Goal: Task Accomplishment & Management: Complete application form

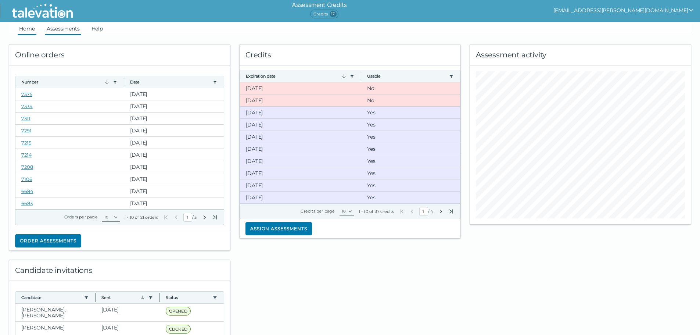
click at [54, 27] on link "Assessments" at bounding box center [63, 28] width 36 height 13
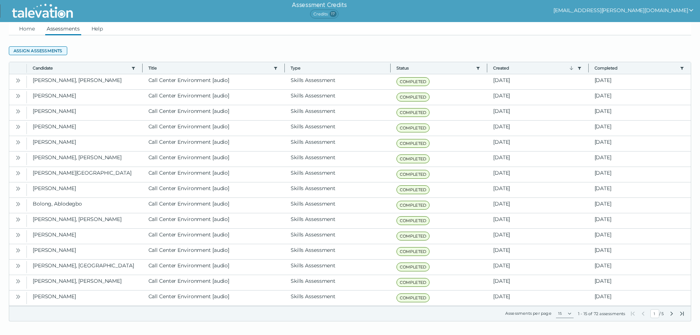
click at [52, 50] on button "Assign assessments" at bounding box center [38, 50] width 58 height 9
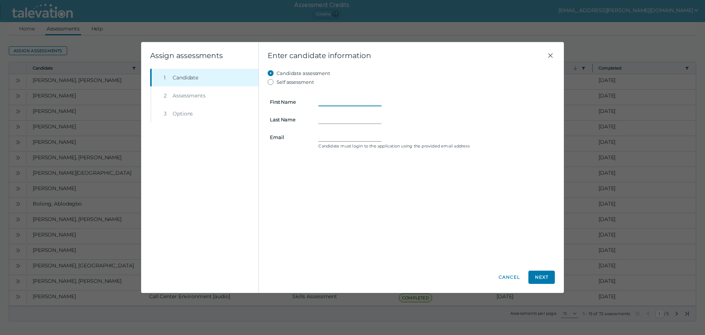
click at [328, 102] on input "First Name" at bounding box center [349, 101] width 63 height 9
type input "Kristin"
type input "Ahles"
type input "kristinahles@fastemail.com"
click at [549, 280] on button "Next" at bounding box center [542, 276] width 26 height 13
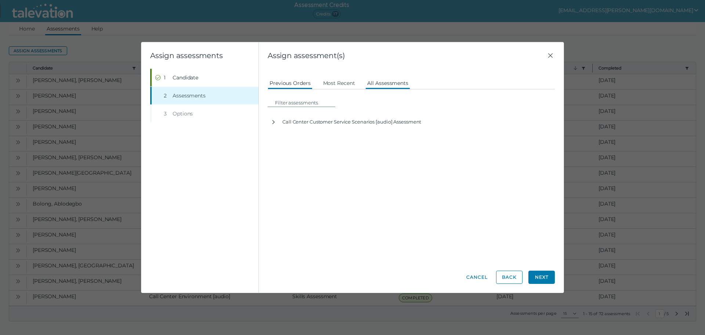
click at [385, 82] on button "All Assessments" at bounding box center [388, 82] width 45 height 13
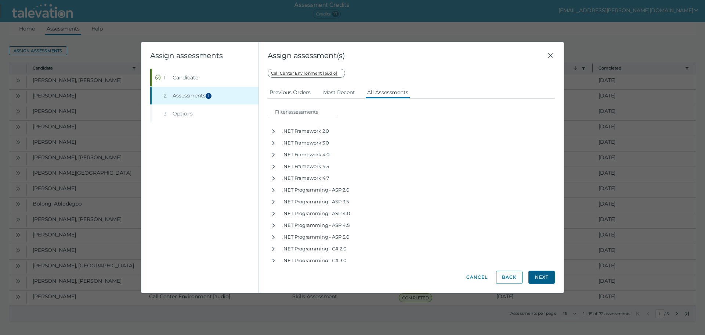
click at [543, 276] on button "Next" at bounding box center [542, 276] width 26 height 13
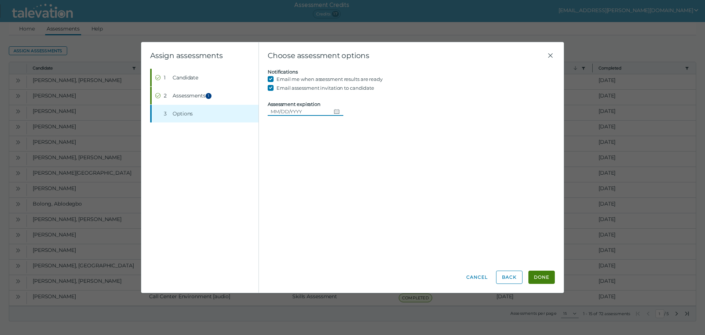
click at [318, 111] on input "Assessment expiration" at bounding box center [299, 111] width 63 height 9
click at [546, 276] on button "Done" at bounding box center [542, 276] width 26 height 13
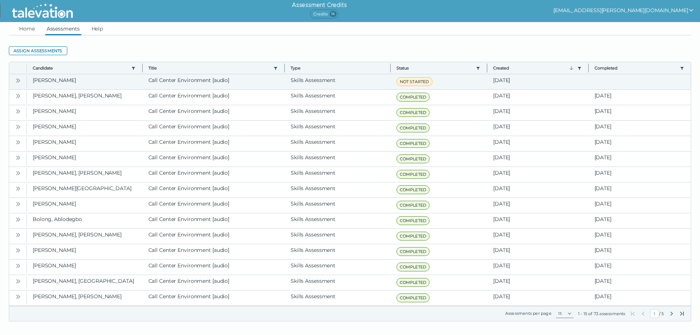
click at [19, 82] on icon "Open" at bounding box center [18, 81] width 6 height 6
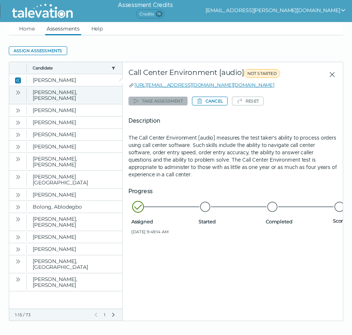
click at [17, 92] on icon "Open" at bounding box center [18, 93] width 6 height 6
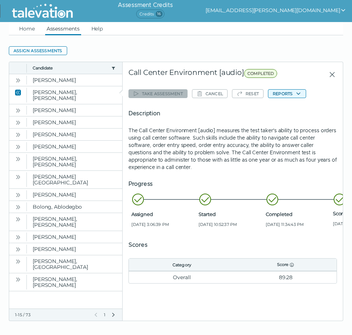
click at [289, 95] on button "Reports" at bounding box center [287, 93] width 38 height 9
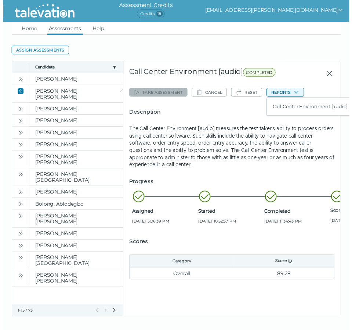
scroll to position [0, 3]
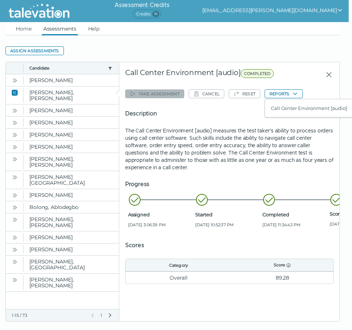
drag, startPoint x: 289, startPoint y: 98, endPoint x: 292, endPoint y: 104, distance: 5.8
click at [289, 99] on div "Take assessment Cancel Reset Reports Call Center Environment [audio] Descriptio…" at bounding box center [229, 185] width 209 height 197
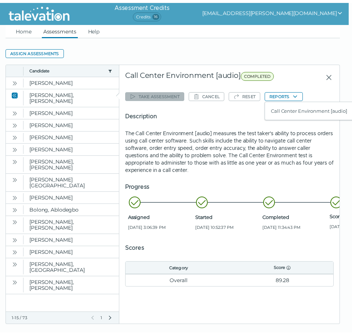
scroll to position [0, 0]
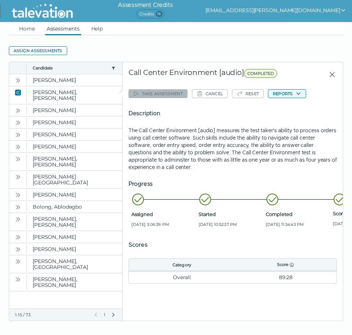
click at [294, 92] on button "Reports" at bounding box center [287, 93] width 38 height 9
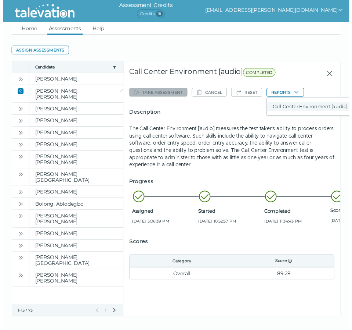
scroll to position [0, 3]
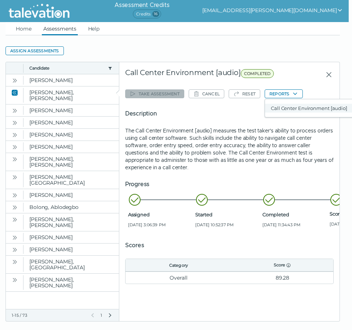
click at [296, 112] on button "Call Center Environment [audio]" at bounding box center [309, 108] width 88 height 9
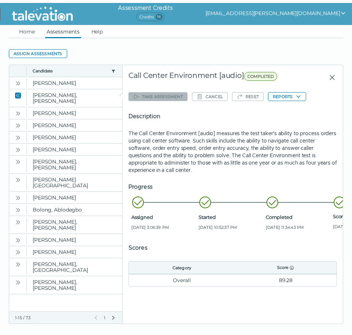
scroll to position [0, 0]
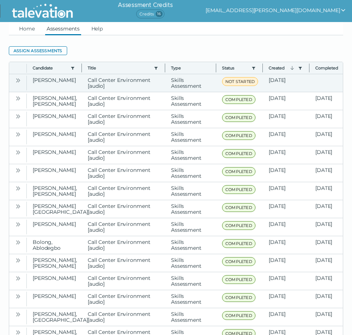
click at [19, 82] on icon "Open" at bounding box center [18, 81] width 6 height 6
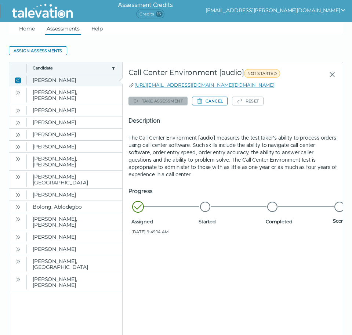
click at [19, 82] on icon "Close" at bounding box center [18, 81] width 6 height 6
click at [17, 80] on icon "Close" at bounding box center [18, 81] width 6 height 6
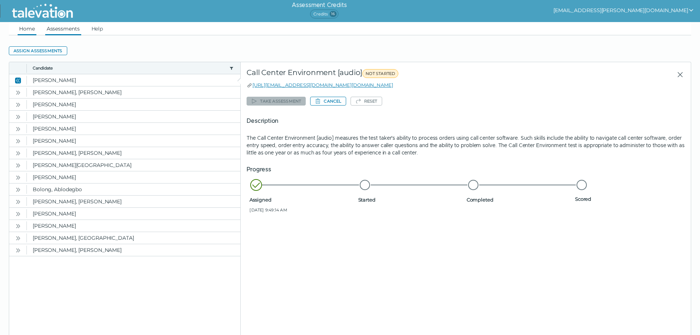
click at [23, 26] on link "Home" at bounding box center [27, 28] width 19 height 13
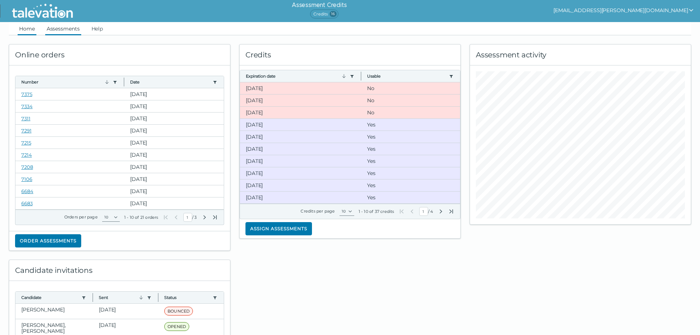
click at [66, 24] on link "Assessments" at bounding box center [63, 28] width 36 height 13
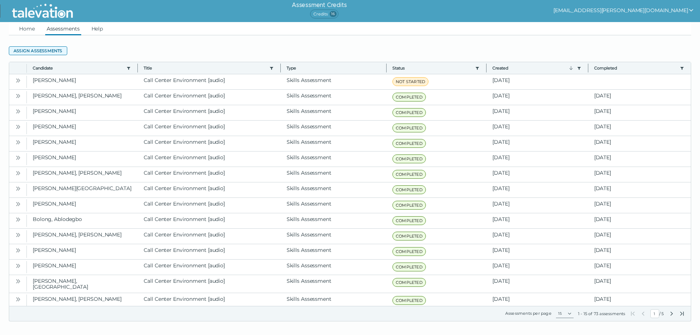
click at [51, 52] on button "Assign assessments" at bounding box center [38, 50] width 58 height 9
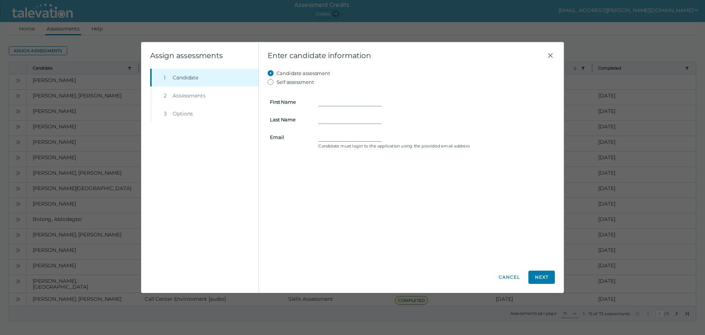
click at [322, 95] on form "First Name Last Name Email Candidate must login to the application using the pr…" at bounding box center [411, 118] width 287 height 65
click at [324, 101] on input "First Name" at bounding box center [349, 101] width 63 height 9
type input "S"
type input "Sureya"
type input "Hillole"
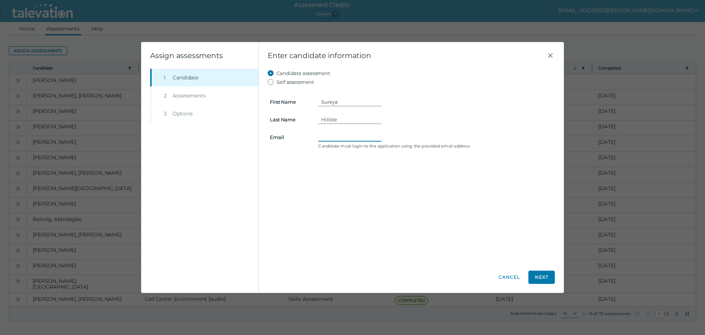
click at [345, 137] on input "Email" at bounding box center [349, 137] width 63 height 9
paste input "samsamyabdi@gmail.com"
type input "samsamyabdi@gmail.com"
click at [352, 280] on button "Next" at bounding box center [542, 276] width 26 height 13
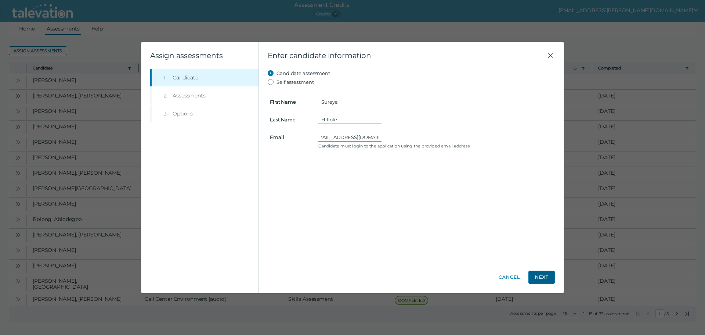
scroll to position [0, 0]
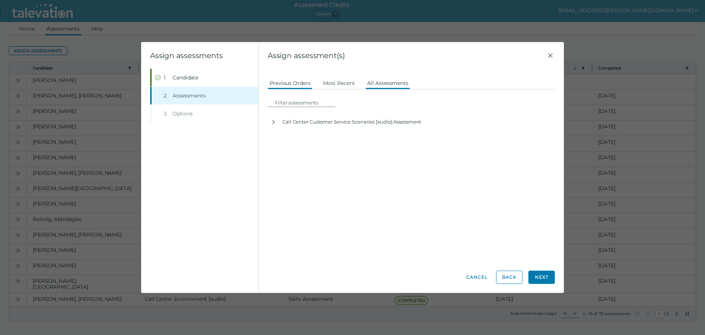
click at [352, 87] on button "All Assessments" at bounding box center [388, 82] width 45 height 13
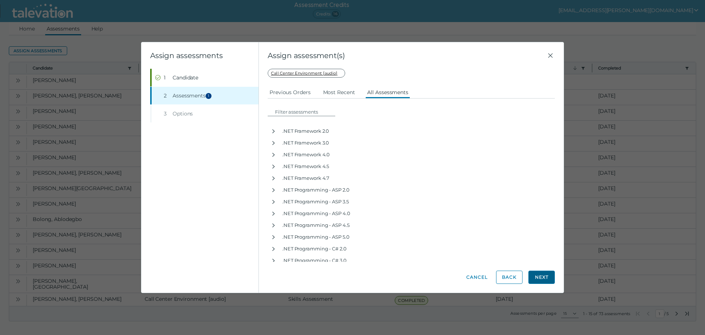
click at [352, 277] on button "Next" at bounding box center [542, 276] width 26 height 13
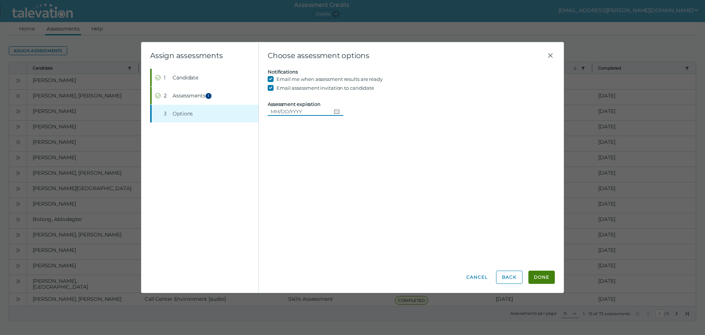
click at [311, 111] on input "Assessment expiration" at bounding box center [299, 111] width 63 height 9
type input "10/4/2025"
click at [0, 0] on button "Done" at bounding box center [0, 0] width 0 height 0
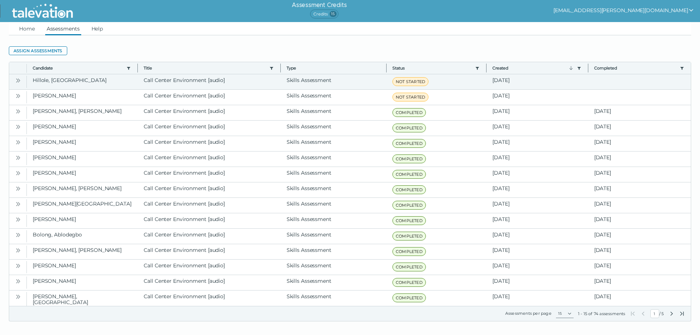
click at [18, 81] on icon "Open" at bounding box center [18, 81] width 6 height 6
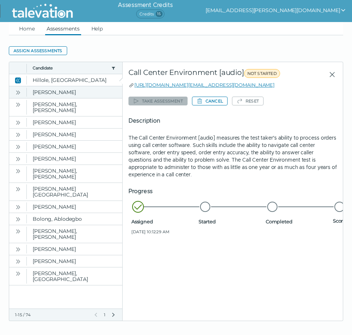
click at [17, 90] on icon "Open" at bounding box center [18, 93] width 6 height 6
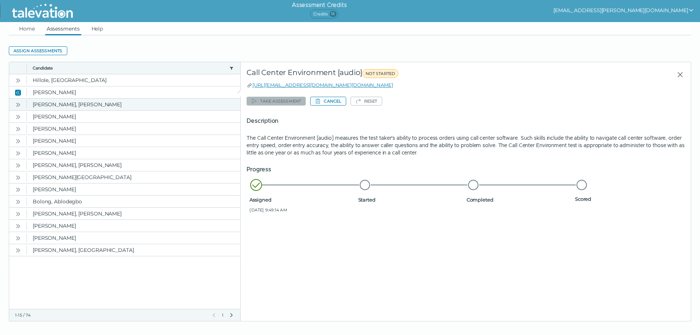
click at [18, 105] on icon "Open" at bounding box center [17, 104] width 2 height 4
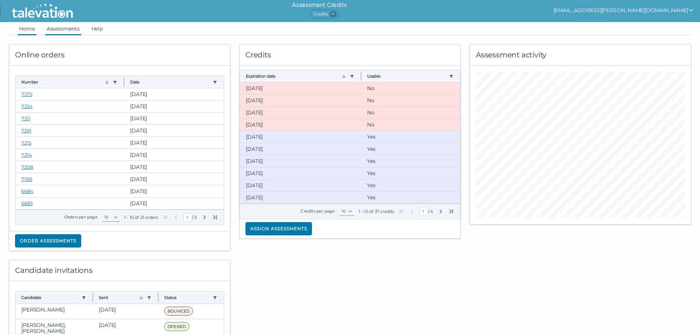
click at [59, 31] on link "Assessments" at bounding box center [63, 28] width 36 height 13
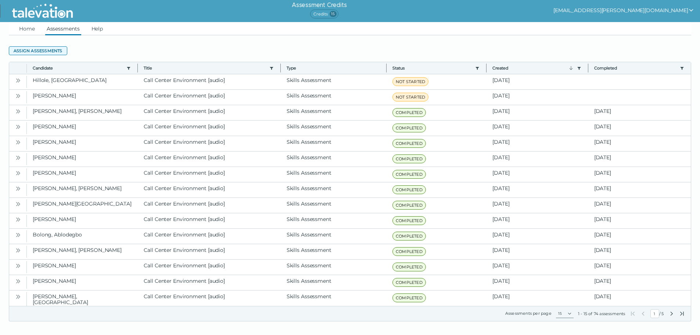
click at [47, 50] on button "Assign assessments" at bounding box center [38, 50] width 58 height 9
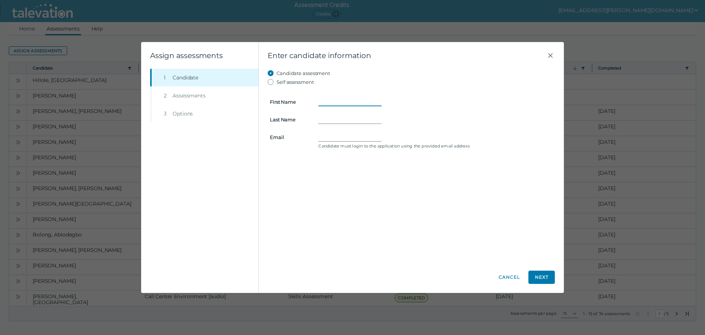
click at [367, 98] on input "First Name" at bounding box center [349, 101] width 63 height 9
type input "Meti"
type input "Burussie"
type input "metikatic@gmail.com"
click at [527, 271] on div "Cancel Back Next Done" at bounding box center [411, 276] width 287 height 13
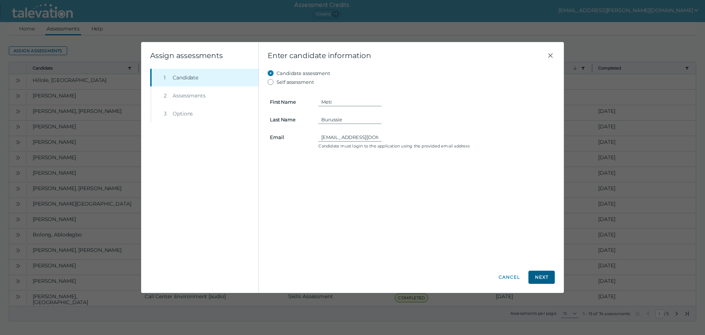
click at [544, 276] on button "Next" at bounding box center [542, 276] width 26 height 13
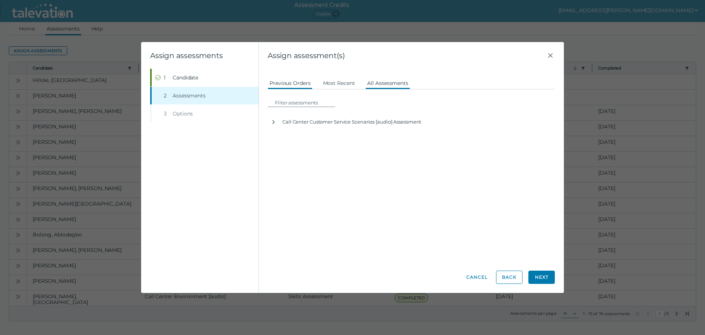
click at [382, 78] on button "All Assessments" at bounding box center [388, 82] width 45 height 13
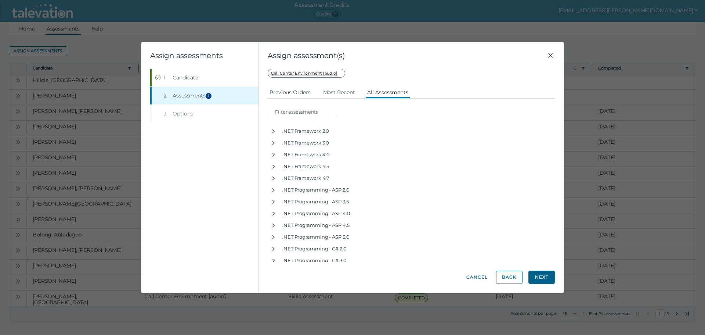
click at [549, 278] on button "Next" at bounding box center [542, 276] width 26 height 13
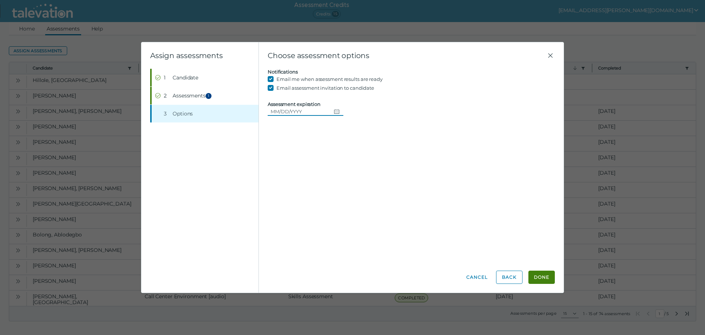
click at [309, 107] on input "Assessment expiration" at bounding box center [299, 111] width 63 height 9
click at [490, 162] on div "Candidate assessment Self assessment First Name Meti Last Name Burussie Email m…" at bounding box center [411, 165] width 287 height 193
drag, startPoint x: 301, startPoint y: 112, endPoint x: 219, endPoint y: 114, distance: 82.7
click at [217, 114] on div "Assign assessments Step 1 Candidate Step 2 Assessments 1 Step 3 Options Choose …" at bounding box center [352, 167] width 422 height 250
click at [297, 109] on input "10/05/2025" at bounding box center [299, 111] width 63 height 9
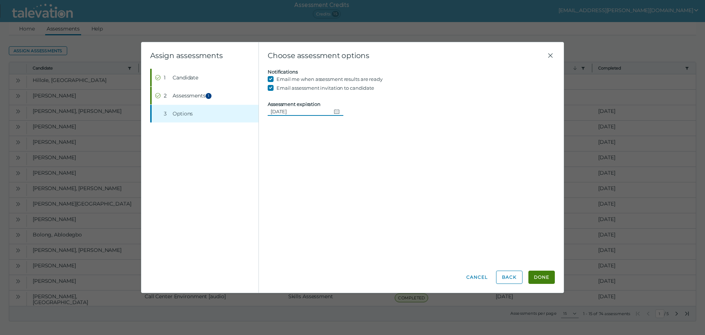
click at [459, 183] on div "Candidate assessment Self assessment First Name Meti Last Name Burussie Email m…" at bounding box center [411, 165] width 287 height 193
click at [547, 278] on button "Done" at bounding box center [542, 276] width 26 height 13
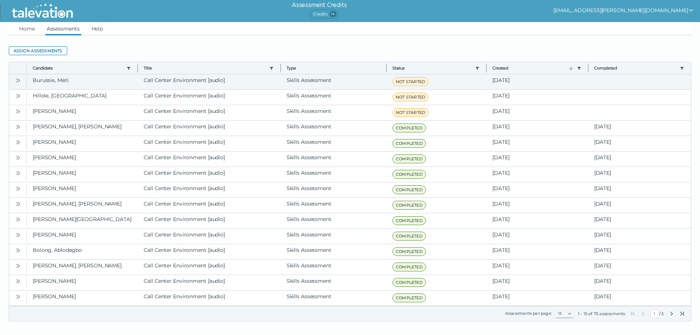
click at [19, 80] on icon "Open" at bounding box center [18, 81] width 6 height 6
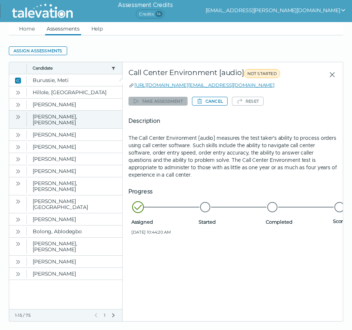
click at [17, 118] on icon "Open" at bounding box center [18, 117] width 6 height 6
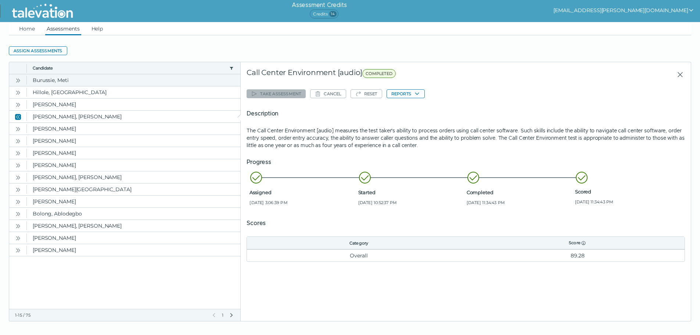
click at [21, 81] on button "Open" at bounding box center [18, 80] width 9 height 9
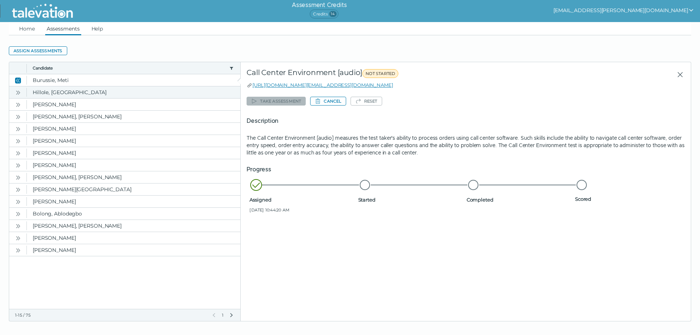
click at [18, 96] on button "Open" at bounding box center [18, 92] width 9 height 9
click at [18, 103] on icon "Open" at bounding box center [18, 105] width 6 height 6
